Goal: Information Seeking & Learning: Learn about a topic

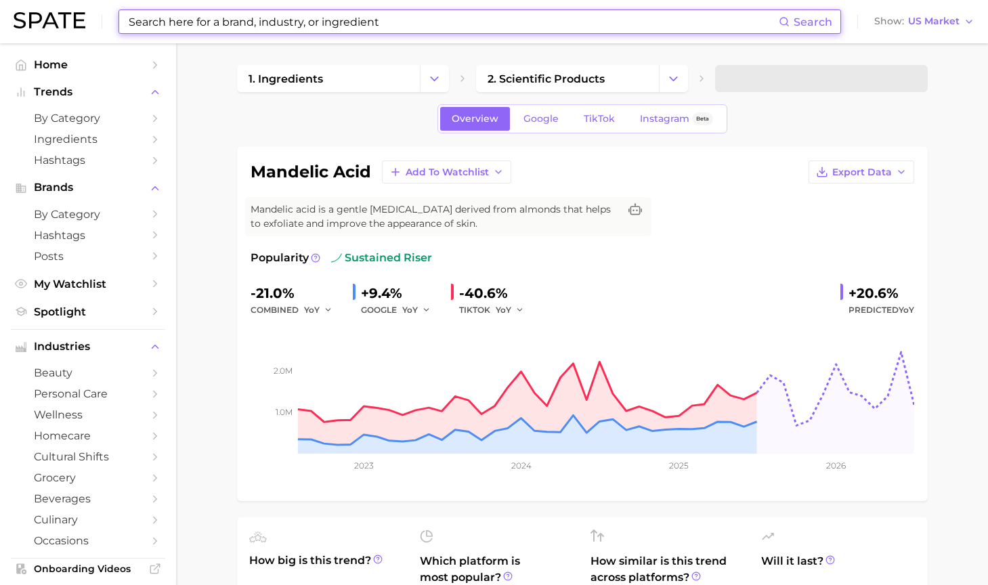
click at [351, 18] on input at bounding box center [452, 21] width 651 height 23
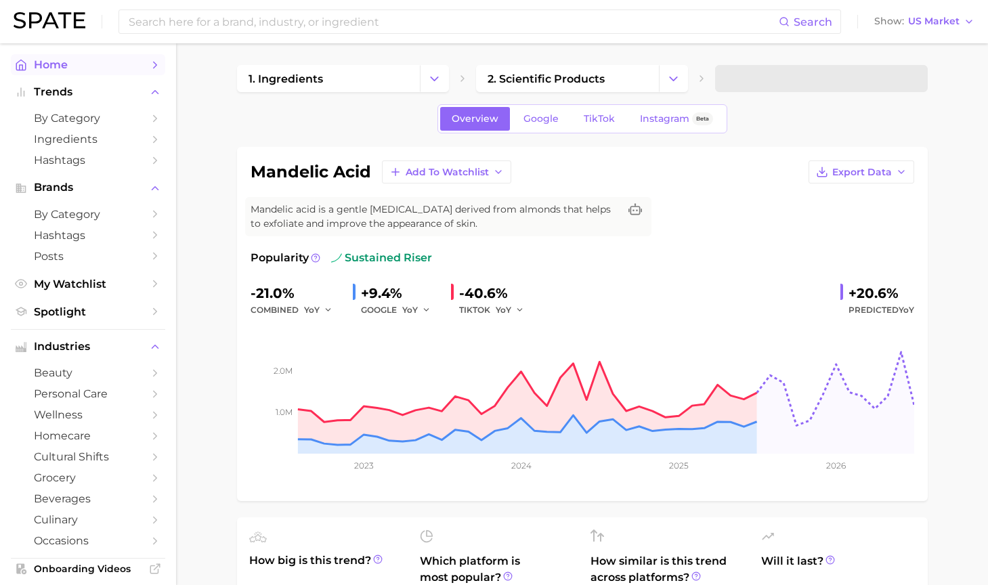
click at [84, 57] on link "Home" at bounding box center [88, 64] width 154 height 21
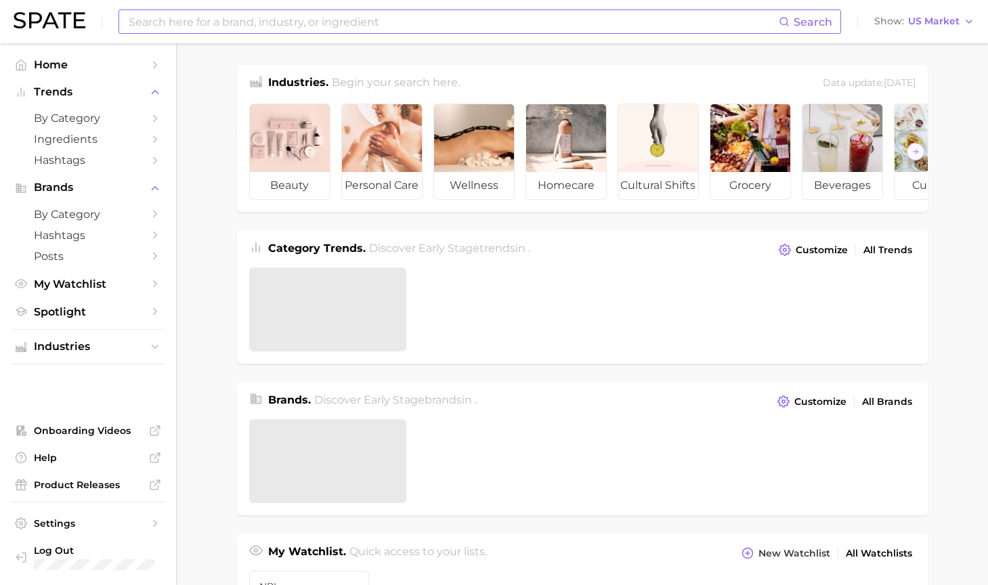
click at [238, 27] on input at bounding box center [452, 21] width 651 height 23
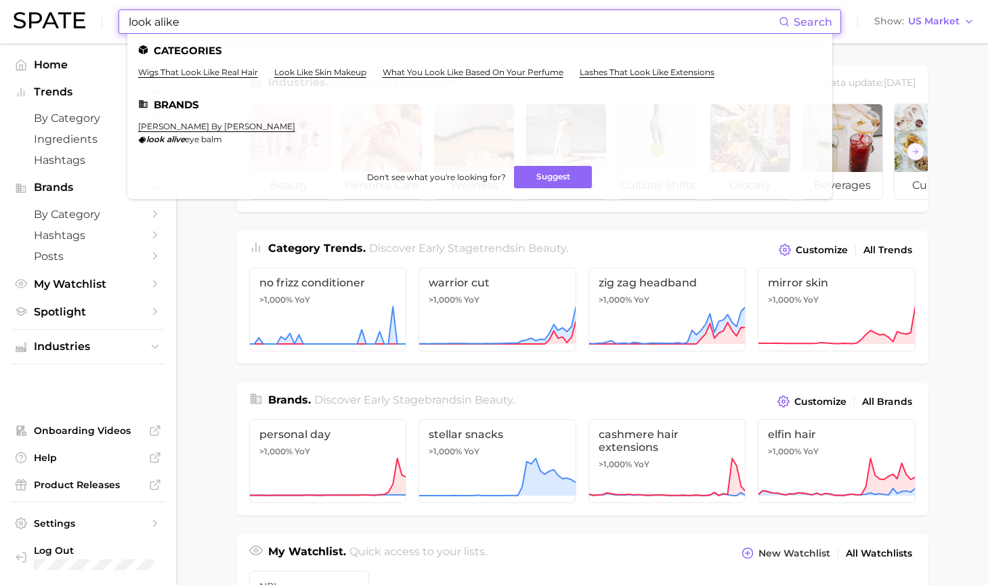
click at [156, 22] on input "look alike" at bounding box center [452, 21] width 651 height 23
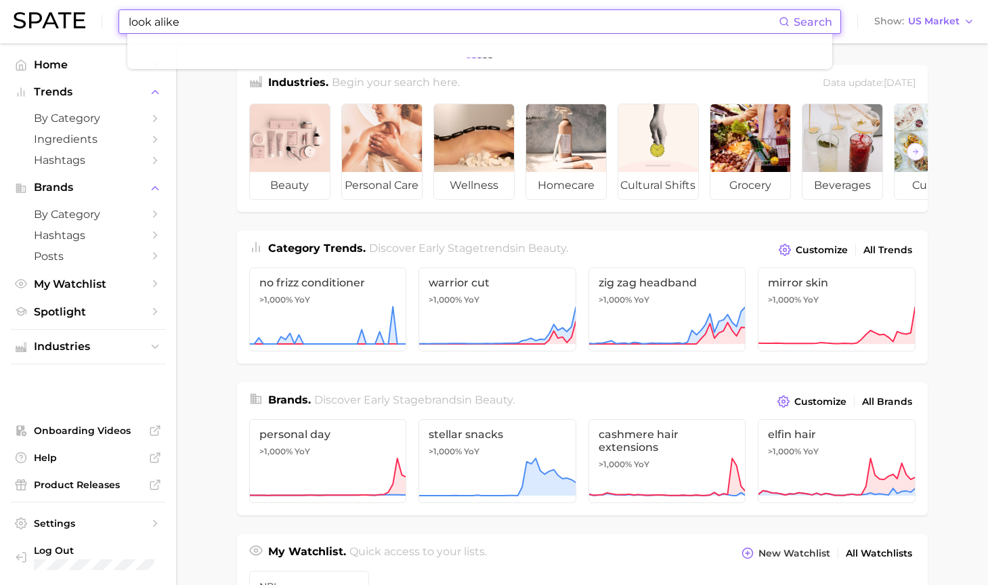
type input "look alike"
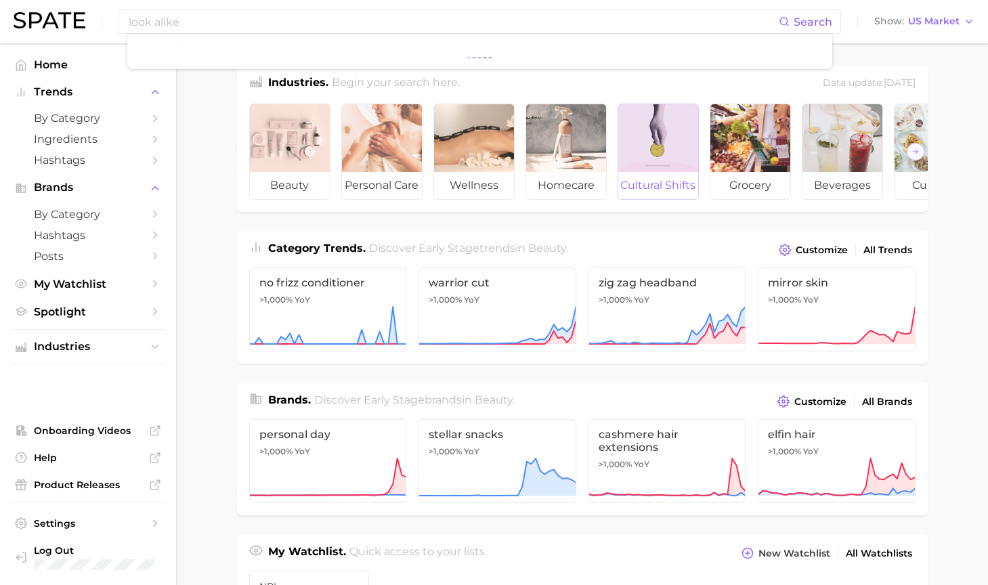
click at [665, 190] on span "cultural shifts" at bounding box center [658, 185] width 80 height 27
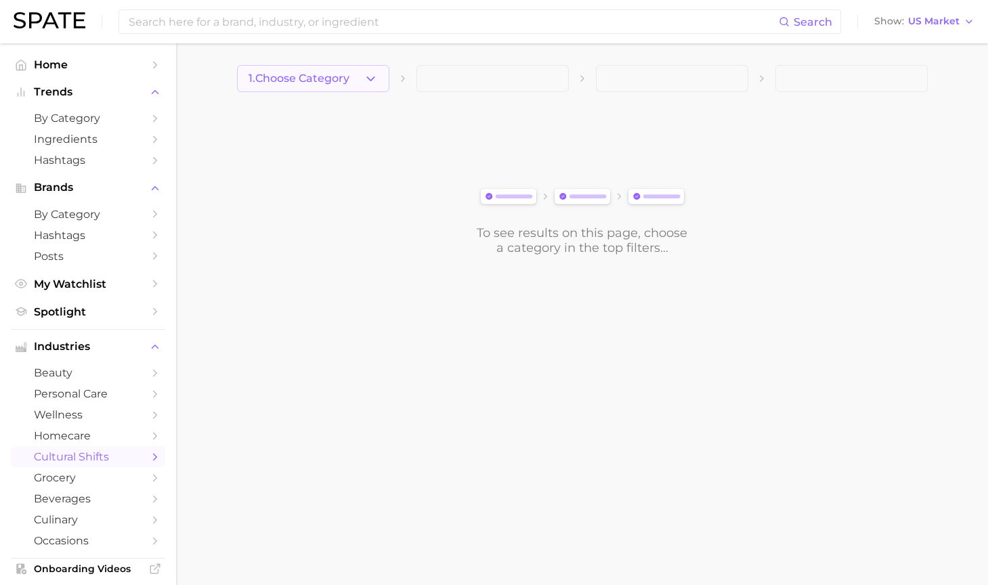
click at [365, 81] on icon "button" at bounding box center [370, 79] width 14 height 14
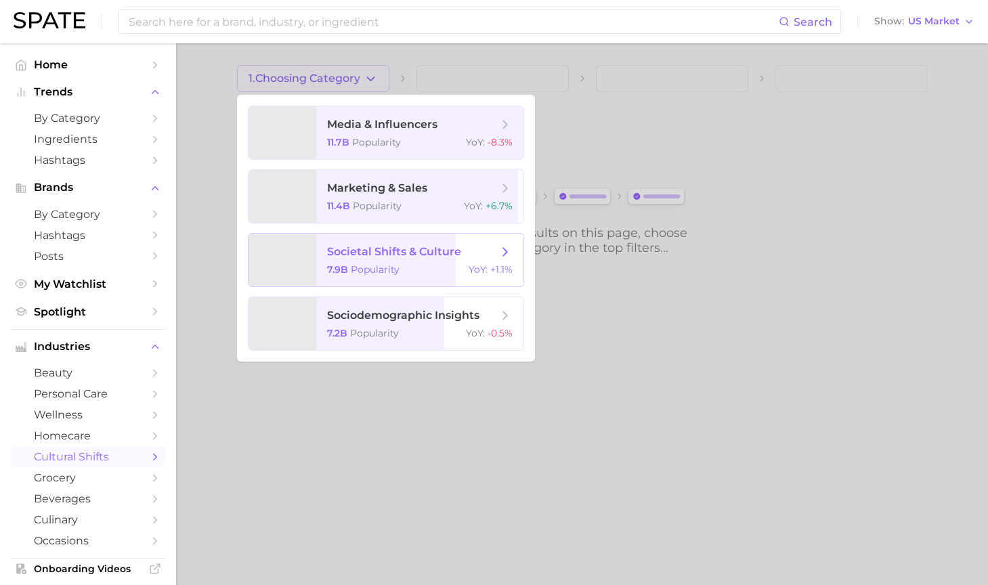
click at [365, 242] on span "societal shifts & culture 7.9b Popularity YoY : +1.1%" at bounding box center [419, 260] width 207 height 53
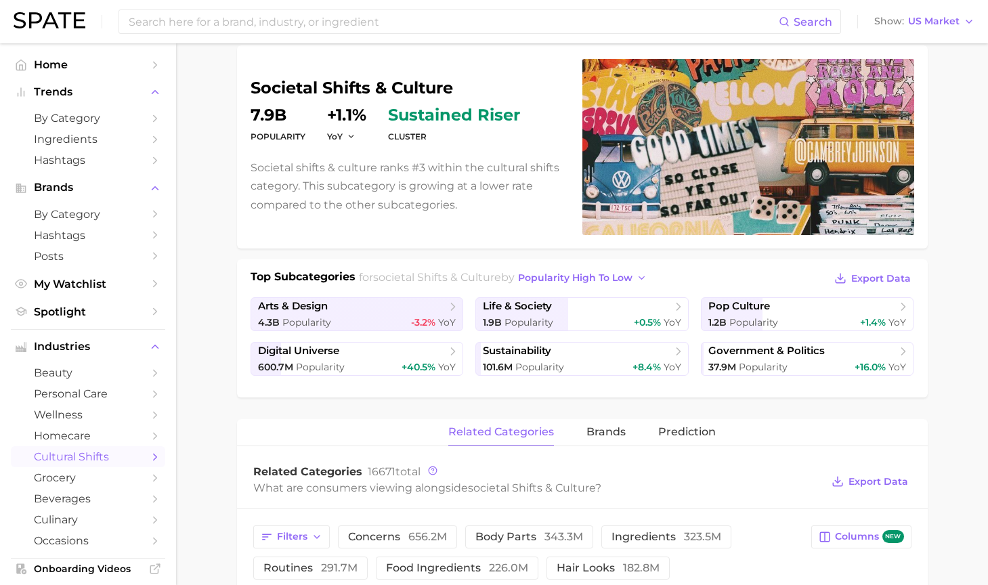
scroll to position [120, 0]
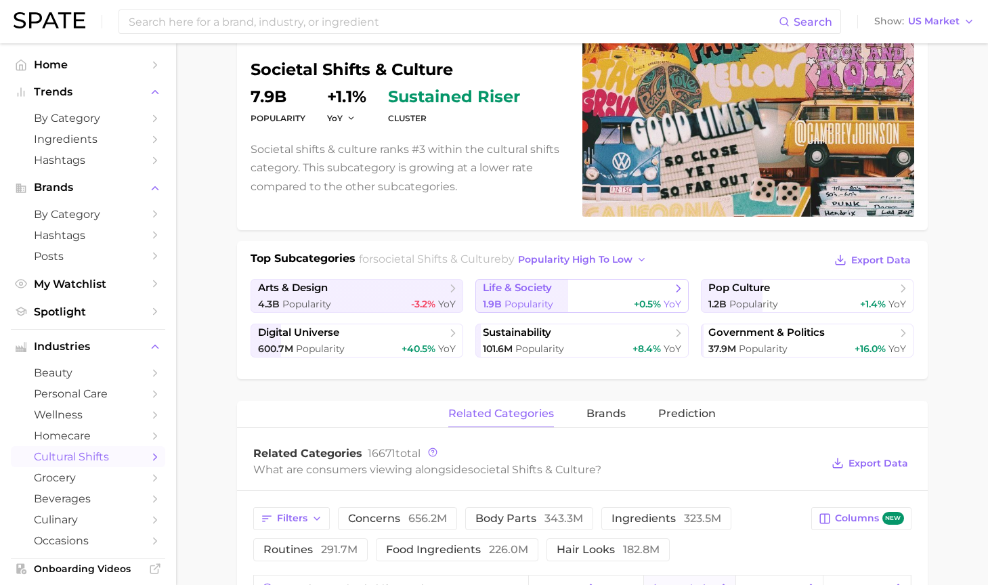
click at [640, 291] on span "life & society" at bounding box center [577, 289] width 188 height 14
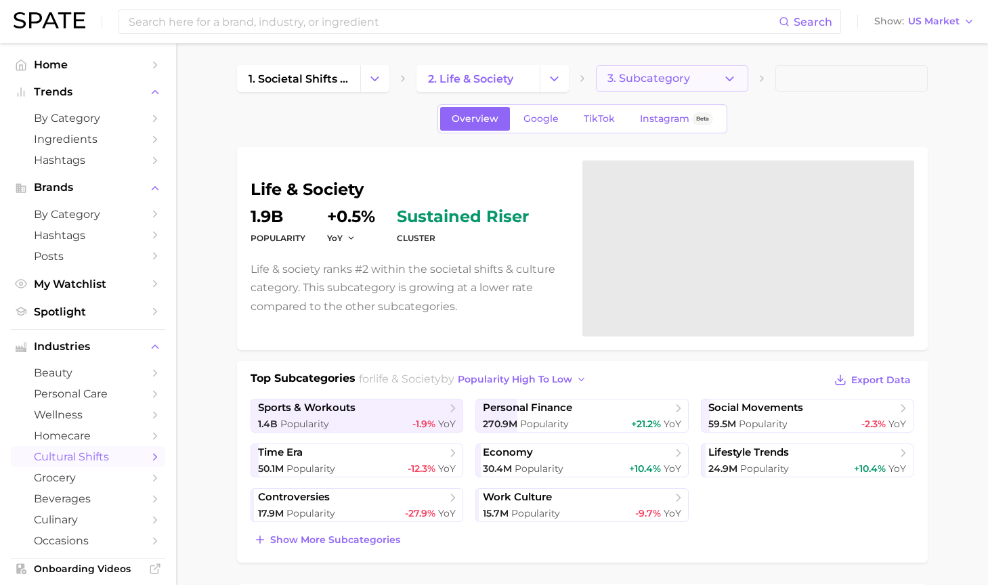
click at [700, 78] on button "3. Subcategory" at bounding box center [672, 78] width 152 height 27
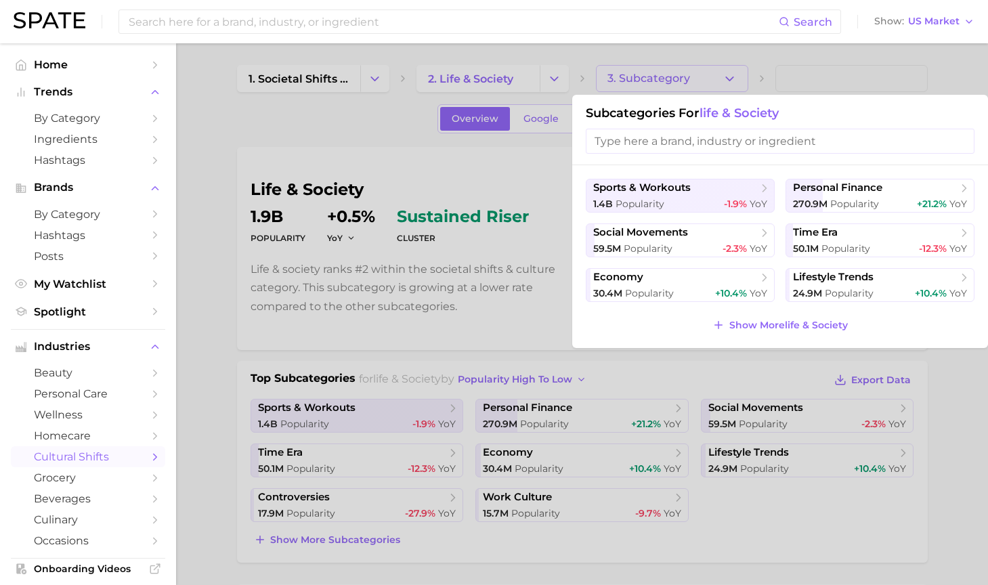
click at [864, 60] on div at bounding box center [494, 292] width 988 height 585
